Goal: Book appointment/travel/reservation

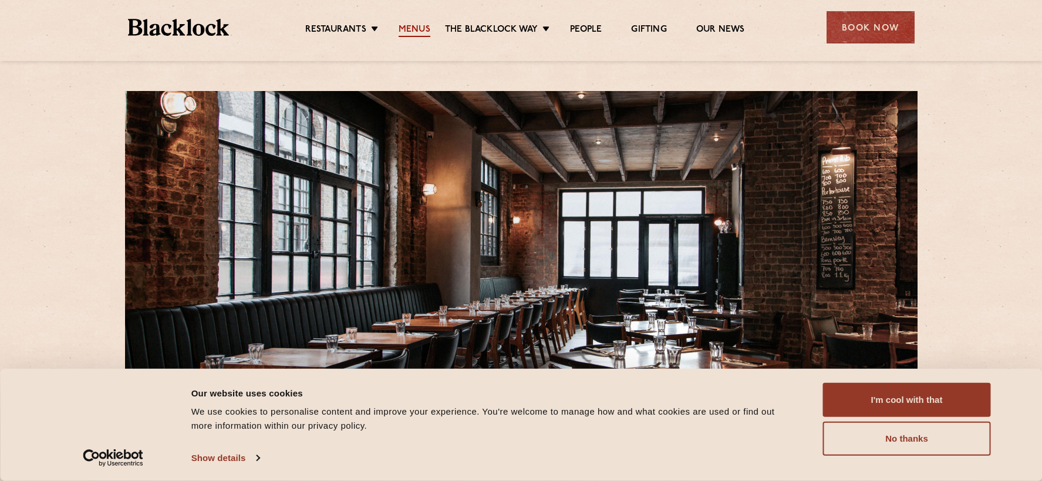
click at [411, 28] on link "Menus" at bounding box center [414, 30] width 32 height 13
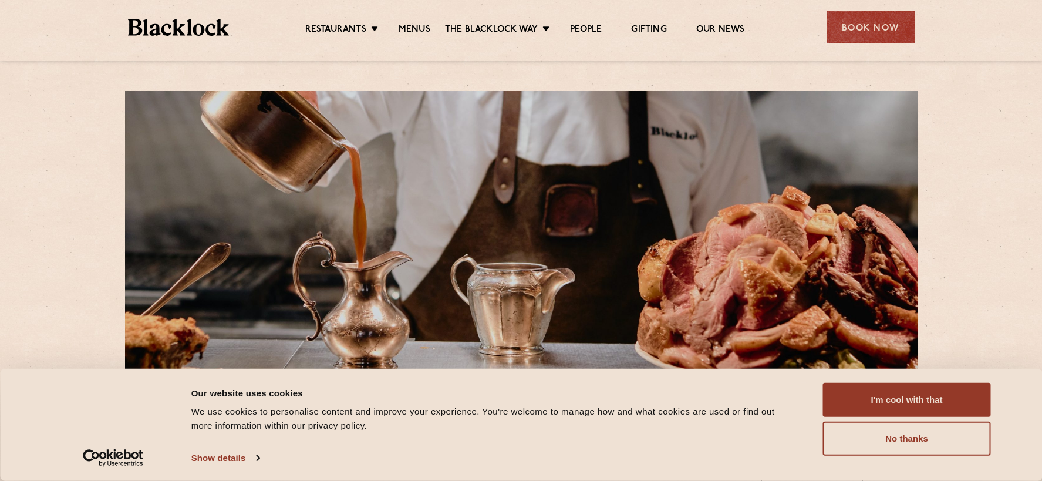
scroll to position [411, 0]
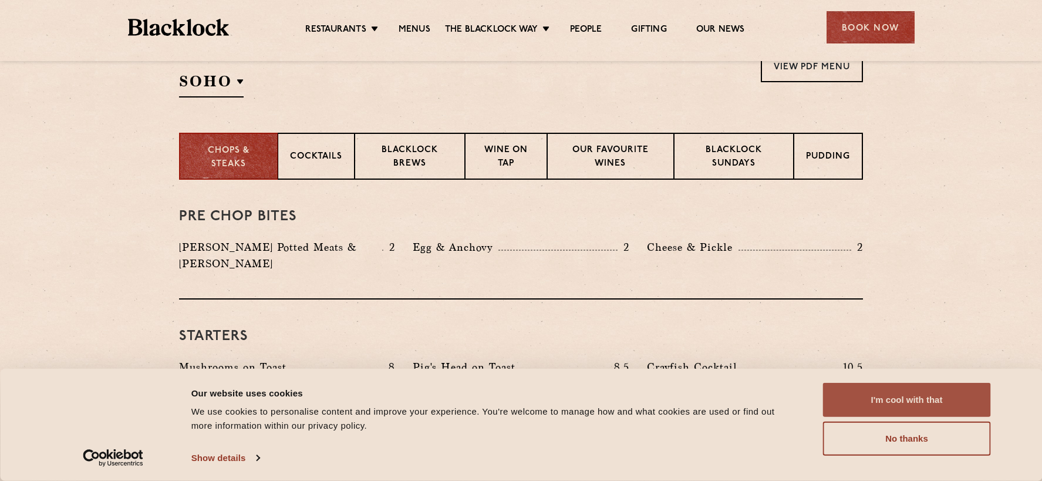
click at [895, 398] on button "I'm cool with that" at bounding box center [907, 400] width 168 height 34
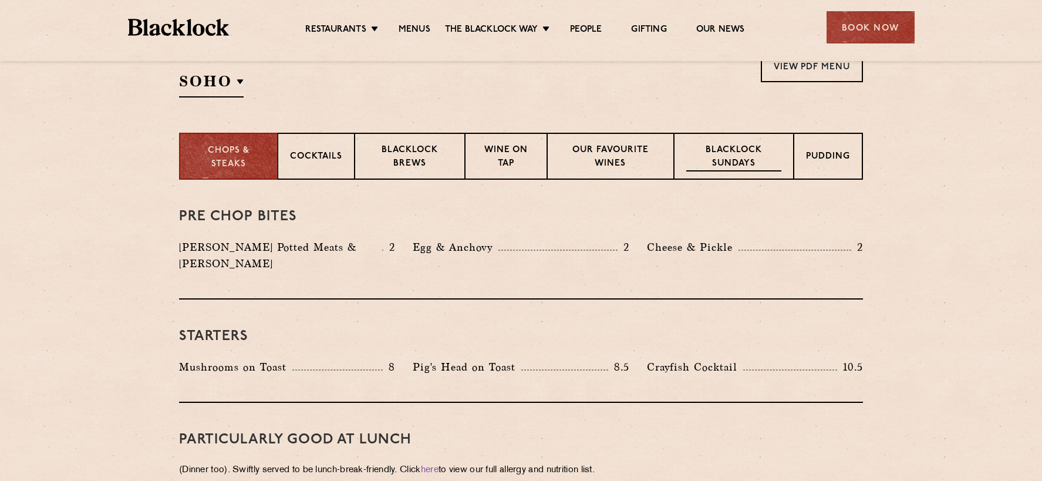
click at [749, 159] on p "Blacklock Sundays" at bounding box center [733, 158] width 95 height 28
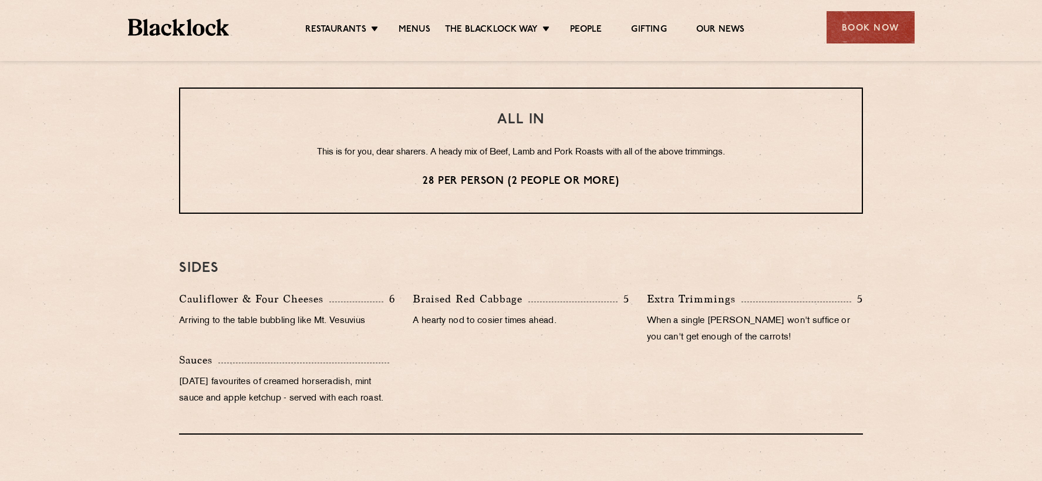
scroll to position [937, 0]
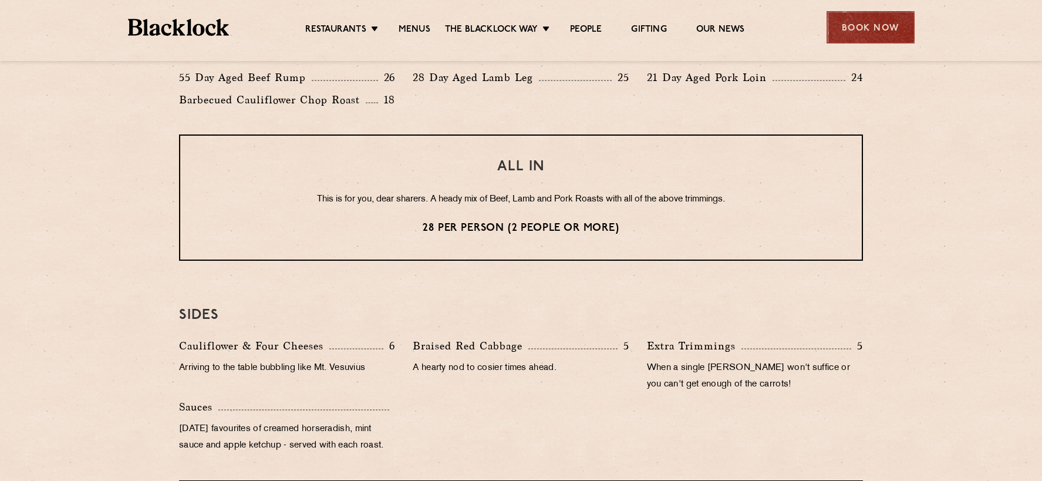
drag, startPoint x: 858, startPoint y: 19, endPoint x: 856, endPoint y: 25, distance: 6.7
click at [856, 25] on div "Book Now" at bounding box center [870, 27] width 88 height 32
